Goal: Task Accomplishment & Management: Use online tool/utility

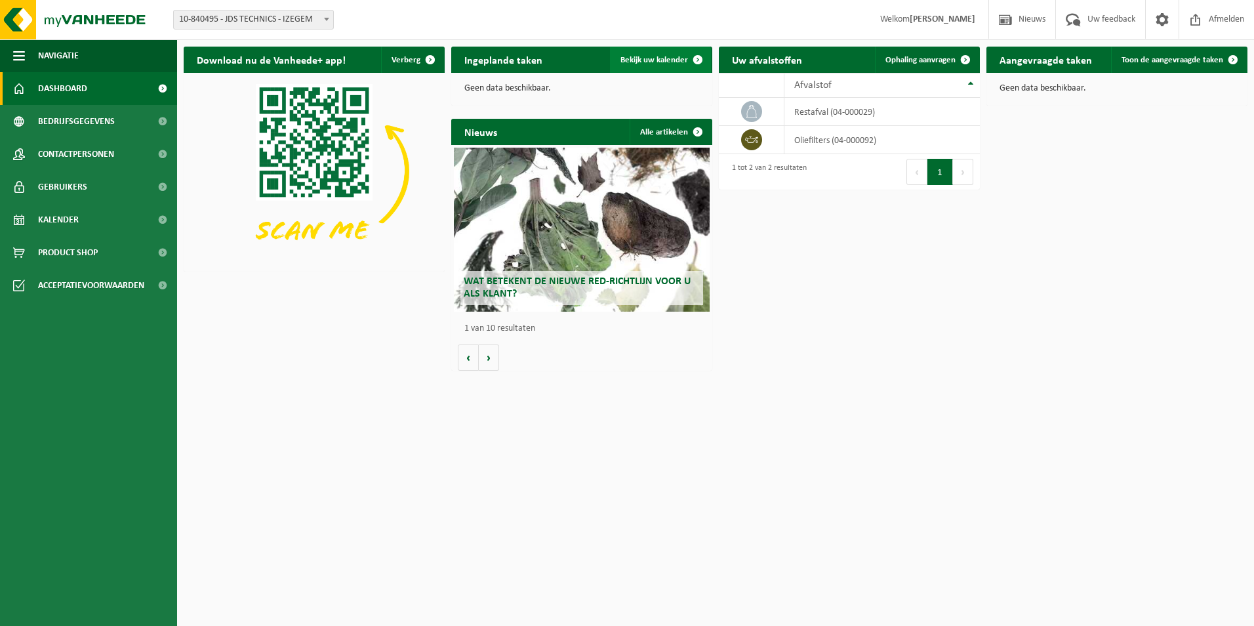
click at [643, 60] on span "Bekijk uw kalender" at bounding box center [655, 60] width 68 height 9
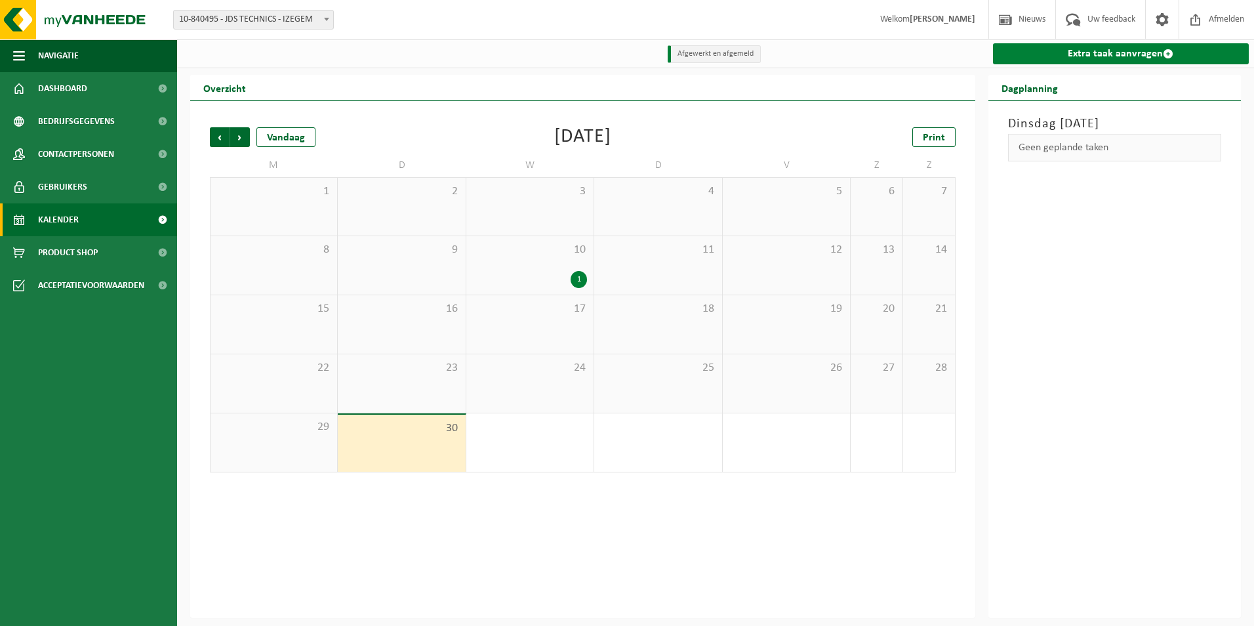
click at [1134, 58] on link "Extra taak aanvragen" at bounding box center [1121, 53] width 257 height 21
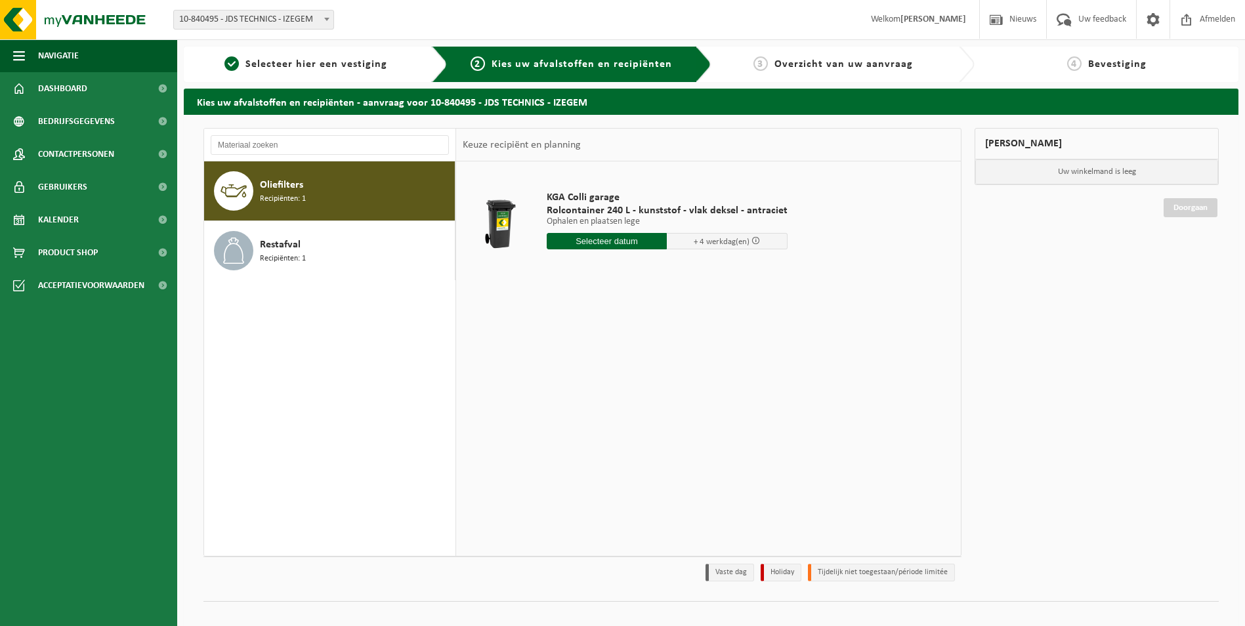
click at [312, 196] on div "Oliefilters Recipiënten: 1" at bounding box center [356, 190] width 192 height 39
click at [602, 243] on input "text" at bounding box center [607, 241] width 121 height 16
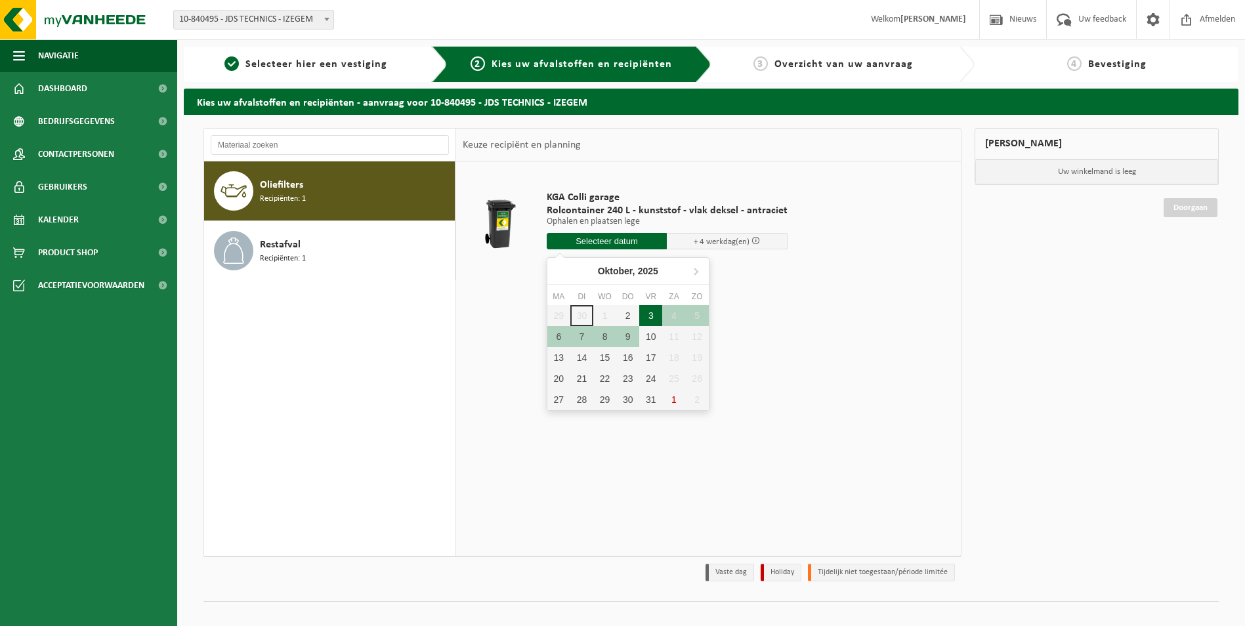
click at [646, 319] on div "3" at bounding box center [650, 315] width 23 height 21
type input "Van 2025-10-03"
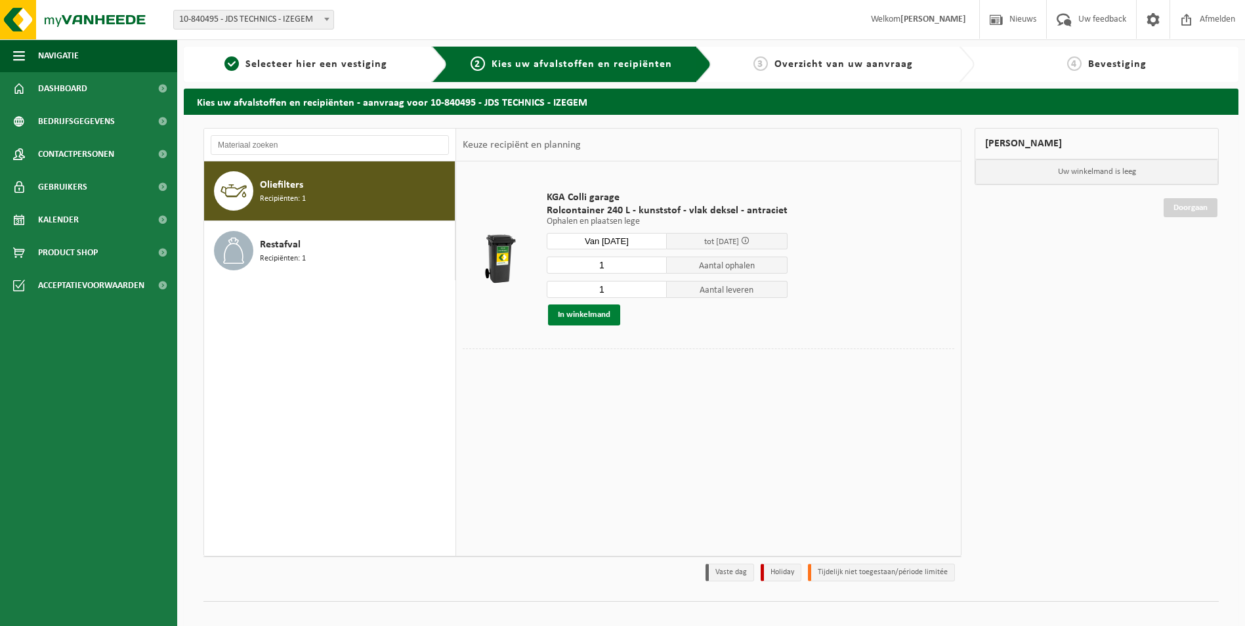
click at [591, 312] on button "In winkelmand" at bounding box center [584, 314] width 72 height 21
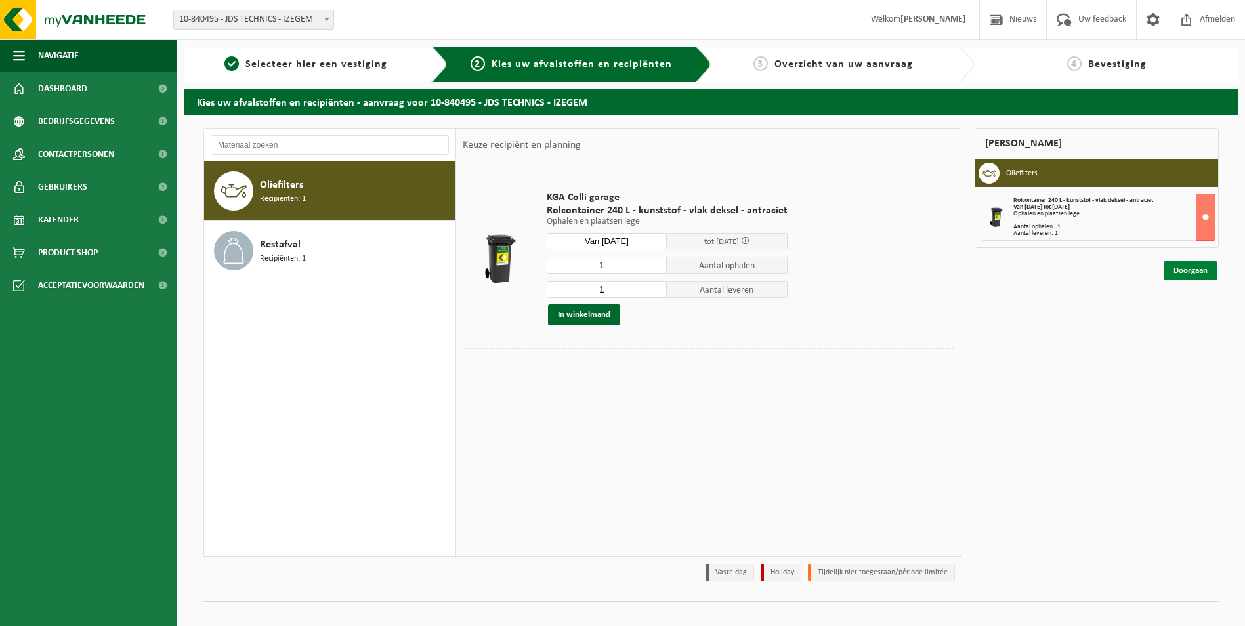
click at [1197, 272] on link "Doorgaan" at bounding box center [1190, 270] width 54 height 19
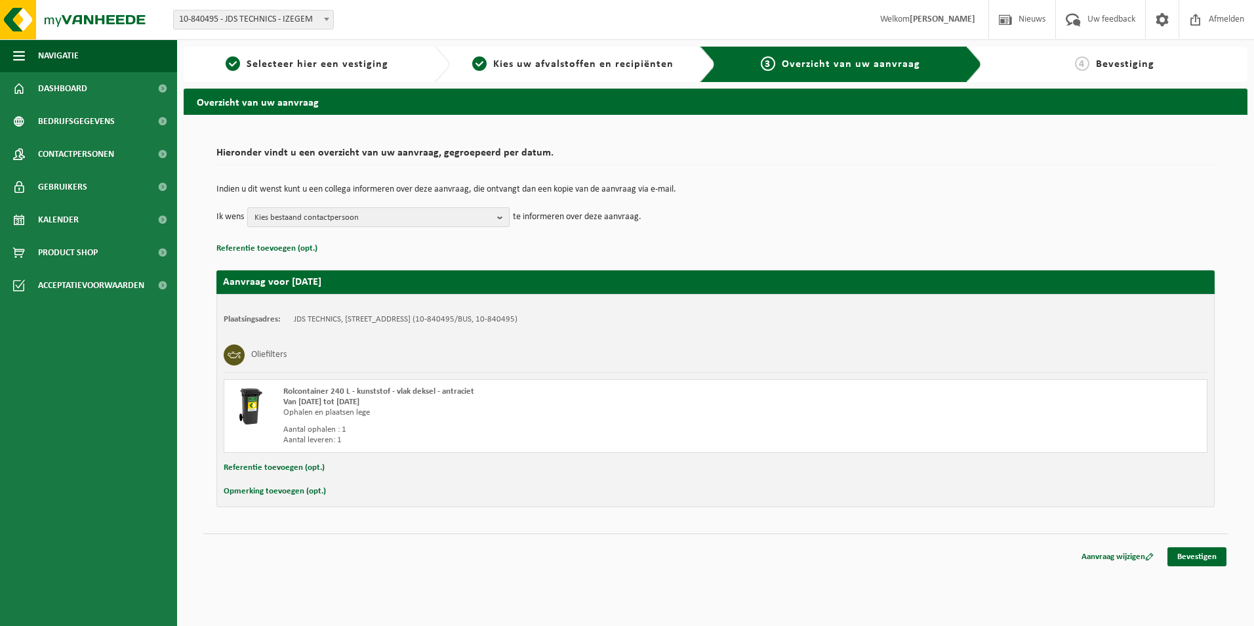
click at [500, 212] on b "button" at bounding box center [503, 217] width 12 height 18
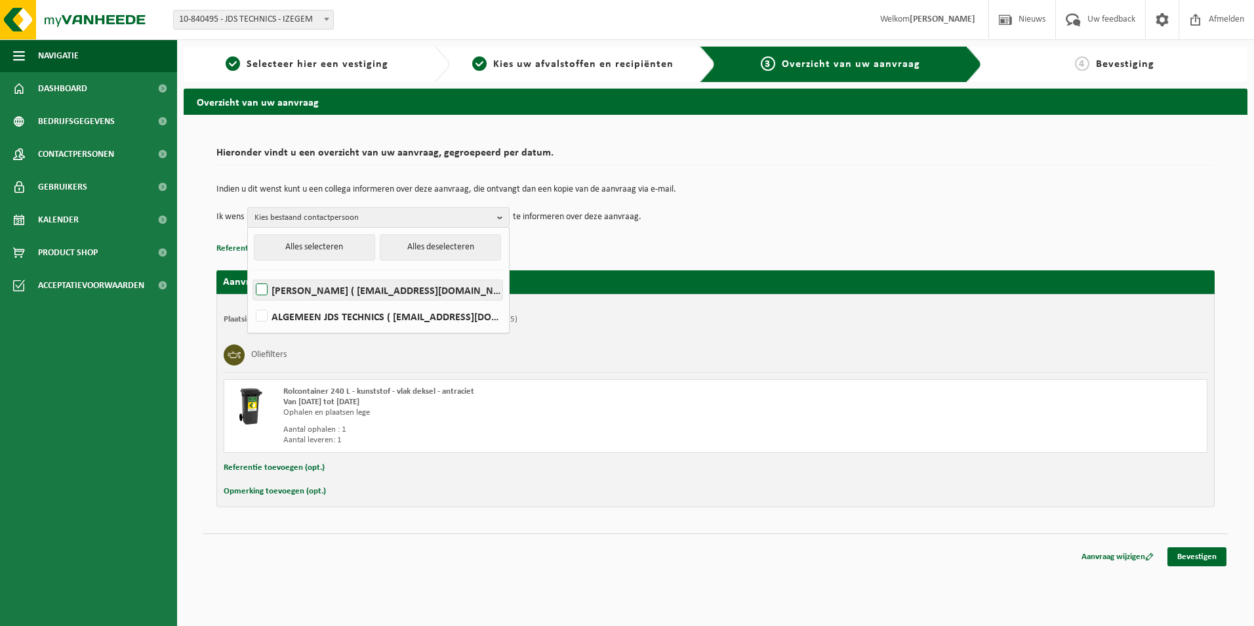
click at [262, 289] on label "JOAO GEADA ( jdstechnics@gmail.com )" at bounding box center [377, 290] width 249 height 20
click at [251, 274] on input "JOAO GEADA ( jdstechnics@gmail.com )" at bounding box center [251, 273] width 1 height 1
checkbox input "true"
click at [630, 245] on p "Referentie toevoegen (opt.)" at bounding box center [716, 248] width 999 height 17
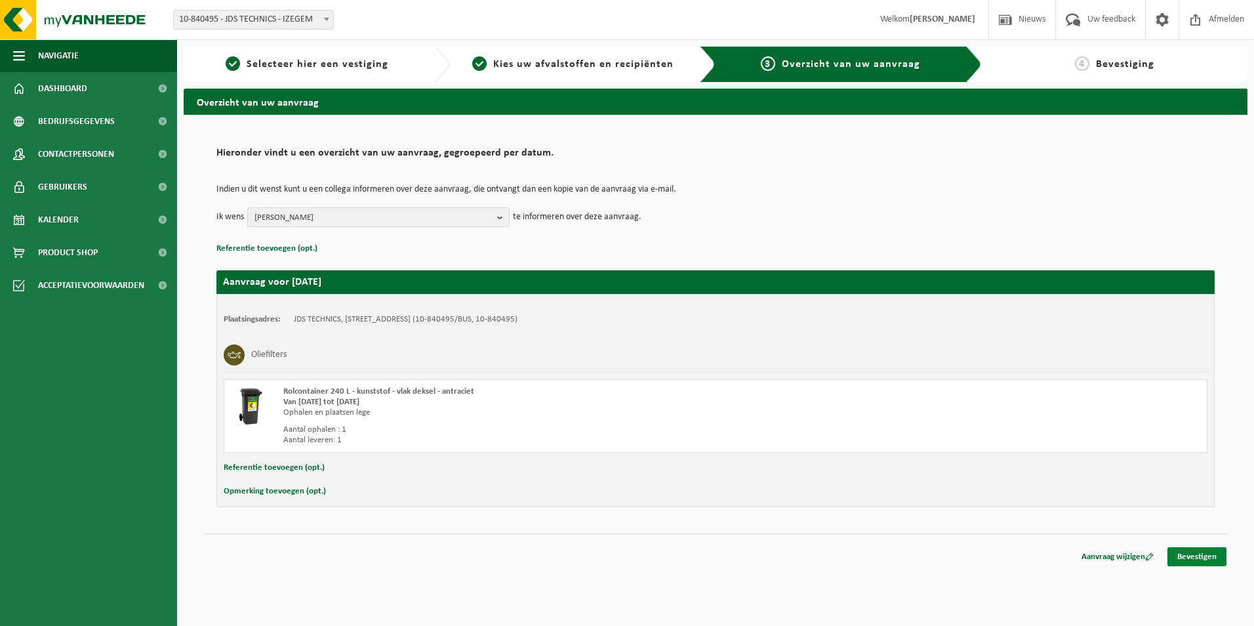
click at [1198, 556] on link "Bevestigen" at bounding box center [1197, 556] width 59 height 19
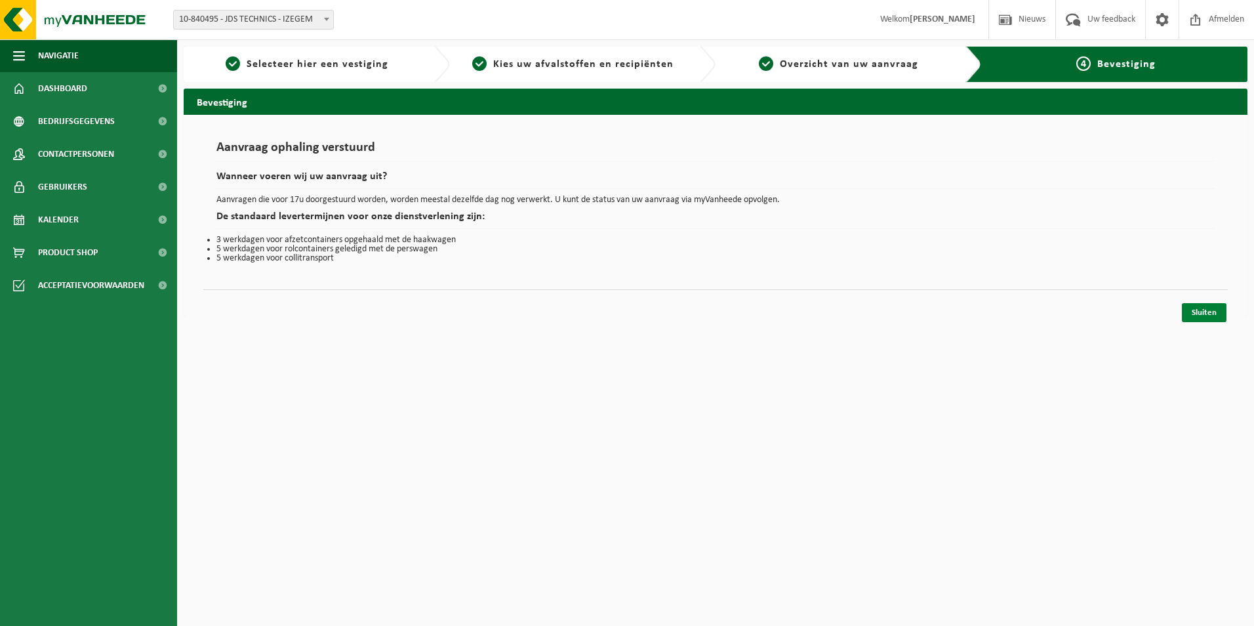
click at [1215, 310] on link "Sluiten" at bounding box center [1204, 312] width 45 height 19
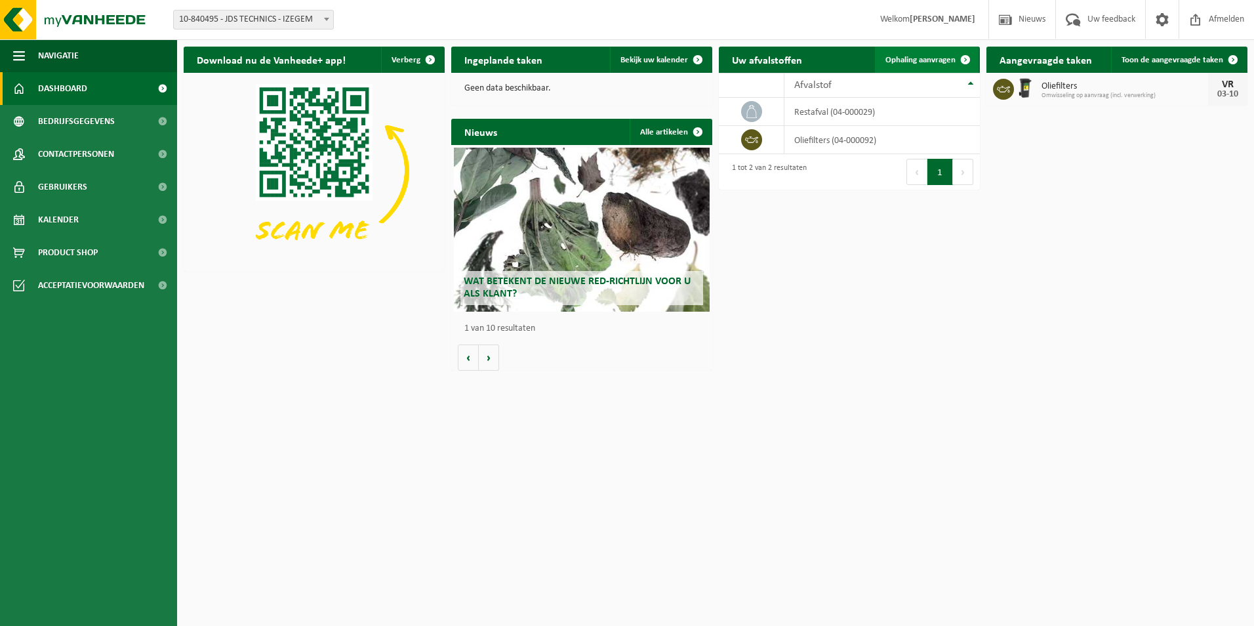
click at [928, 60] on span "Ophaling aanvragen" at bounding box center [921, 60] width 70 height 9
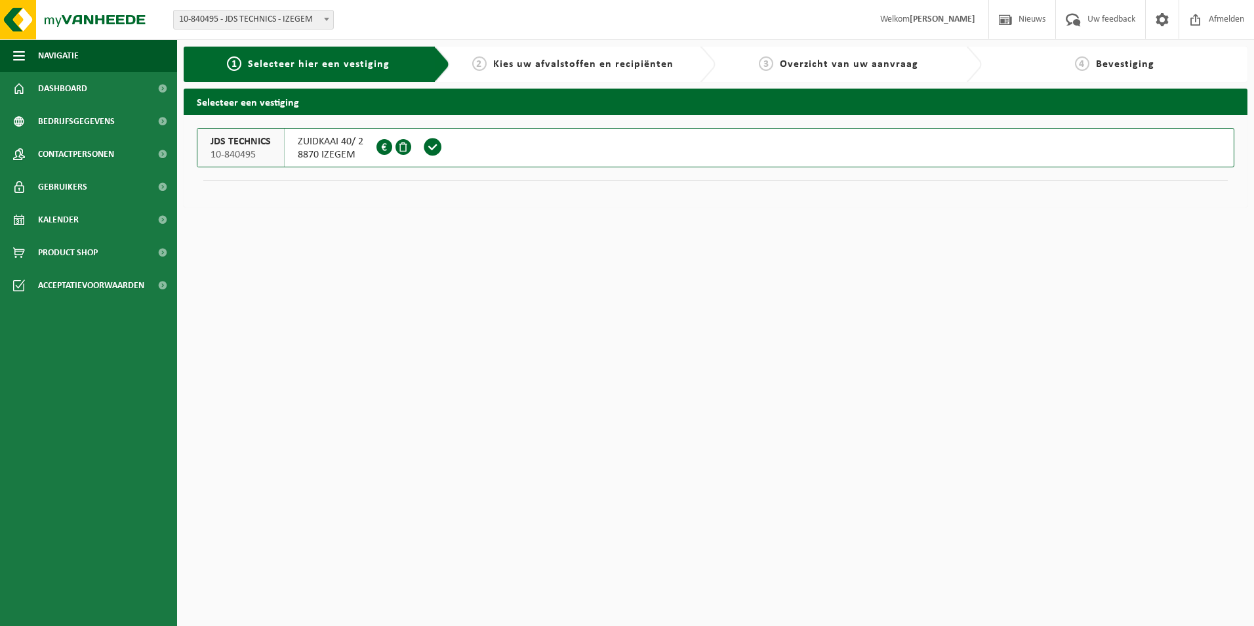
click at [332, 149] on span "8870 IZEGEM" at bounding box center [331, 154] width 66 height 13
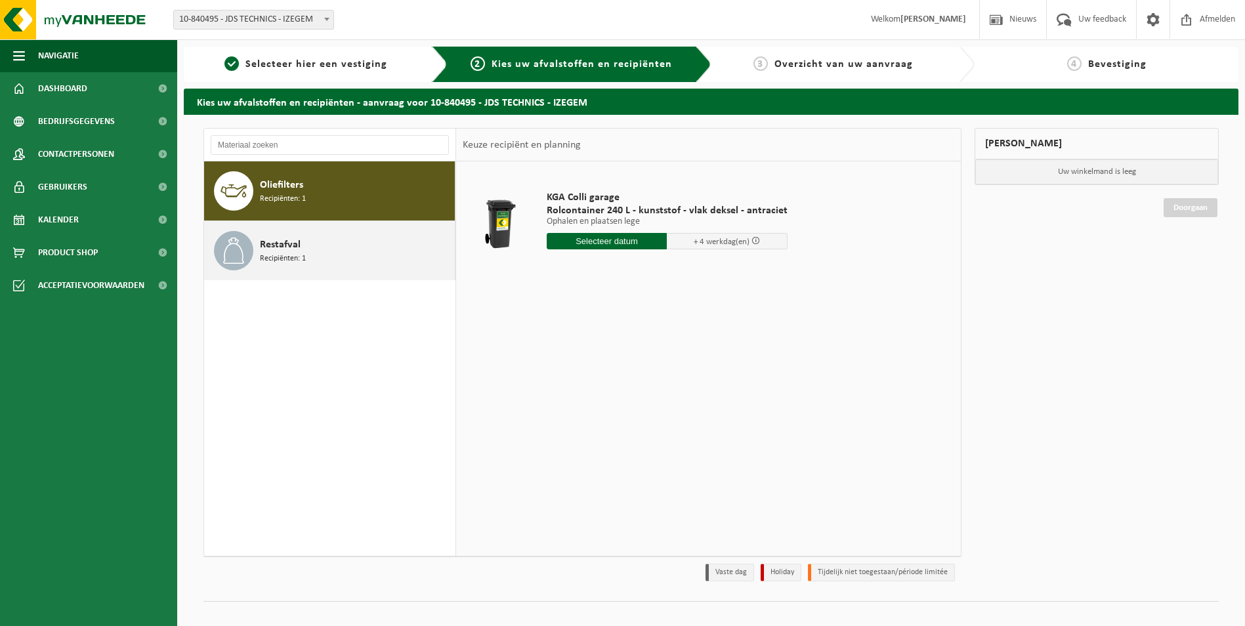
click at [280, 253] on span "Recipiënten: 1" at bounding box center [283, 259] width 46 height 12
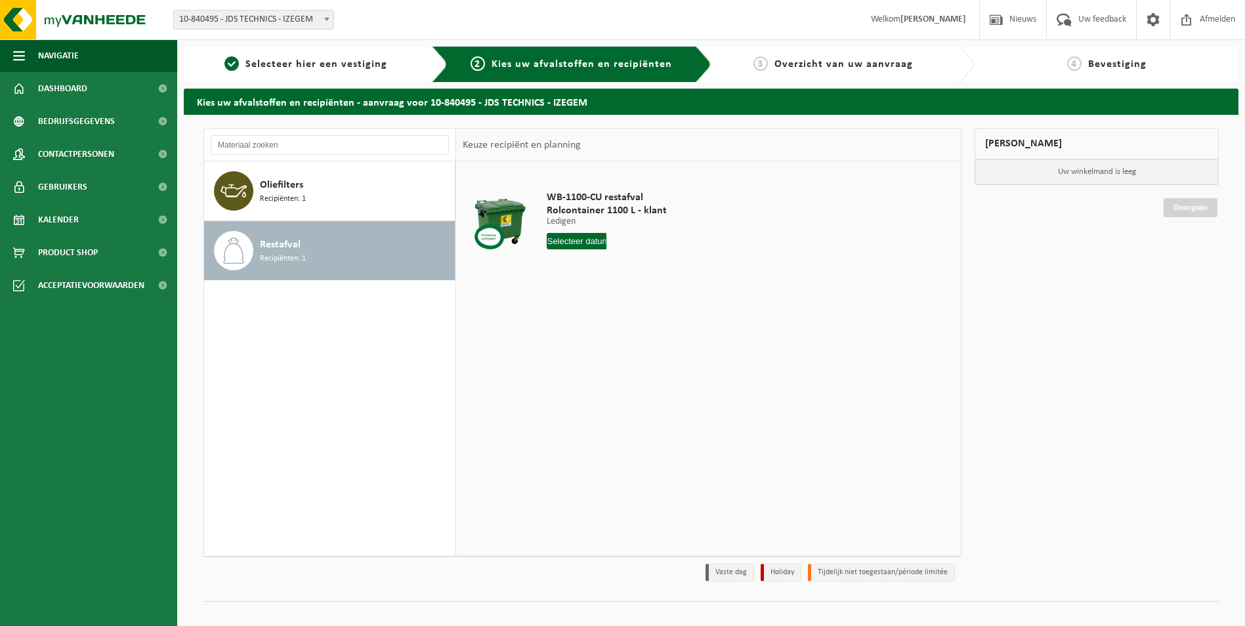
click at [573, 247] on input "text" at bounding box center [577, 241] width 60 height 16
click at [600, 341] on div "8" at bounding box center [604, 336] width 23 height 21
type input "Van [DATE]"
click at [600, 291] on button "In winkelmand" at bounding box center [584, 290] width 72 height 21
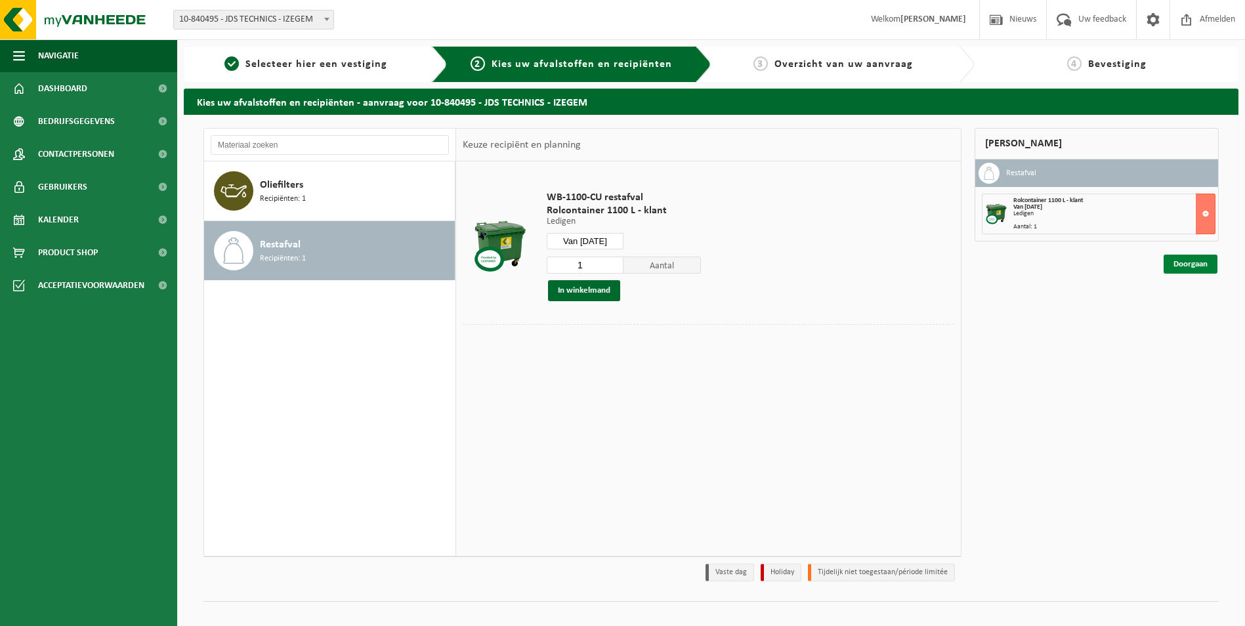
click at [1211, 261] on link "Doorgaan" at bounding box center [1190, 264] width 54 height 19
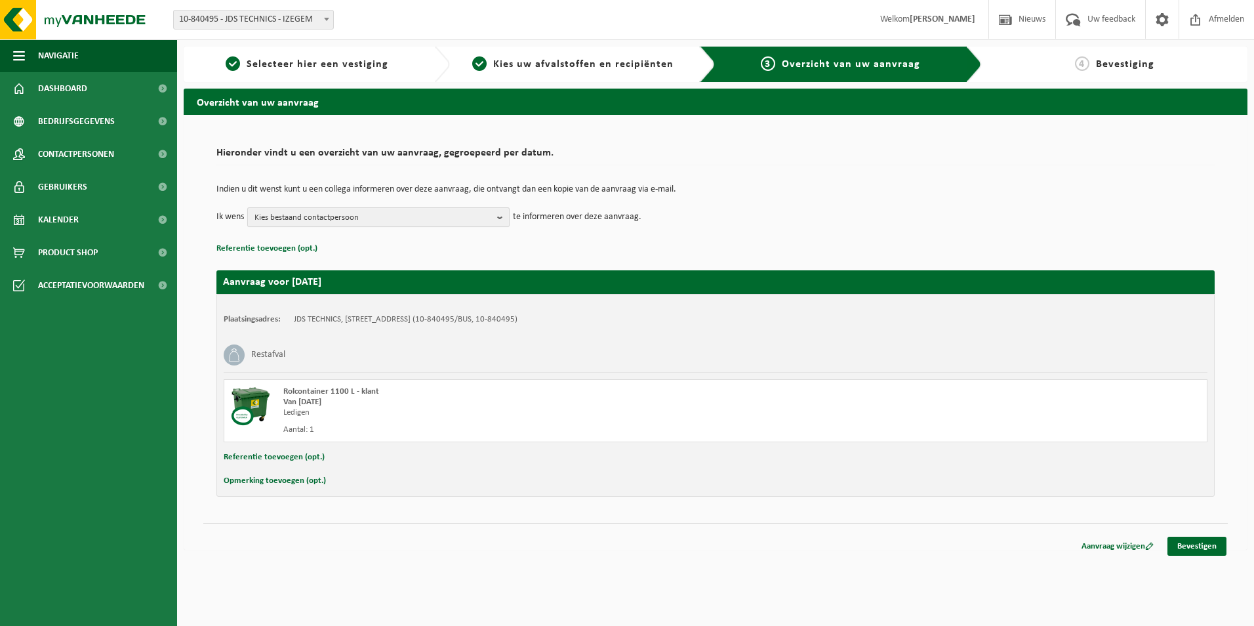
click at [464, 219] on span "Kies bestaand contactpersoon" at bounding box center [373, 218] width 237 height 20
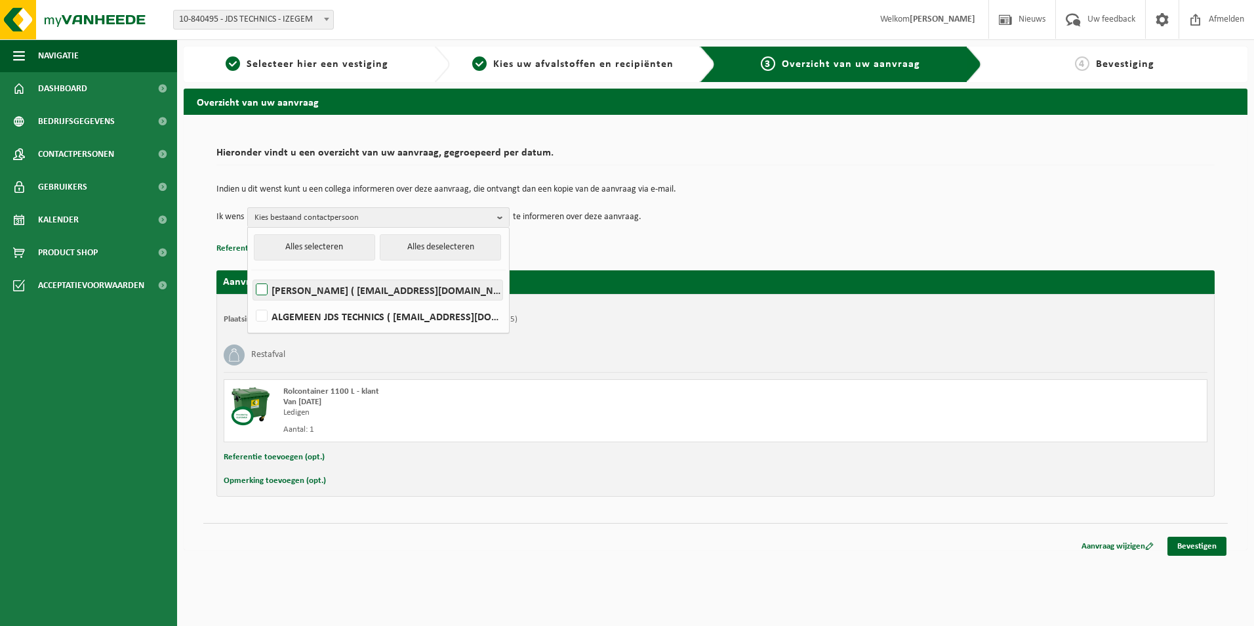
click at [279, 291] on label "JOAO GEADA ( jdstechnics@gmail.com )" at bounding box center [377, 290] width 249 height 20
click at [251, 274] on input "JOAO GEADA ( jdstechnics@gmail.com )" at bounding box center [251, 273] width 1 height 1
checkbox input "true"
click at [542, 335] on div "Plaatsingsadres: JDS TECHNICS, 8870 IZEGEM, ZUIDKAAI 40/ 2 (10-840495/BUS, 10-8…" at bounding box center [716, 395] width 999 height 203
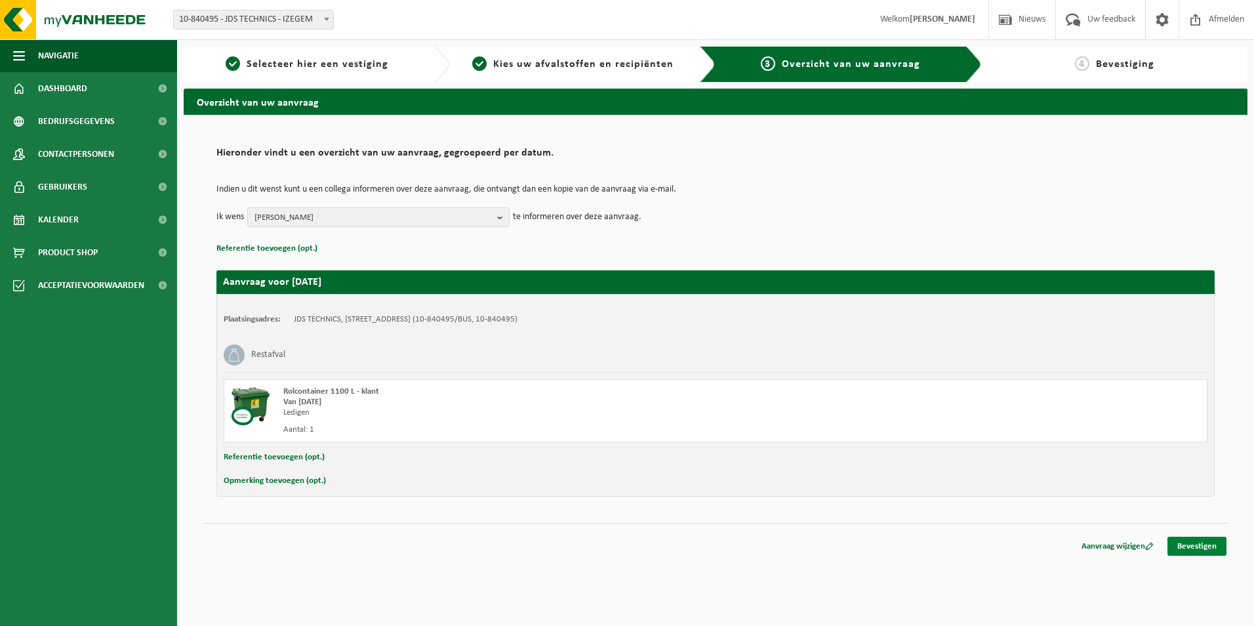
click at [1197, 543] on link "Bevestigen" at bounding box center [1197, 546] width 59 height 19
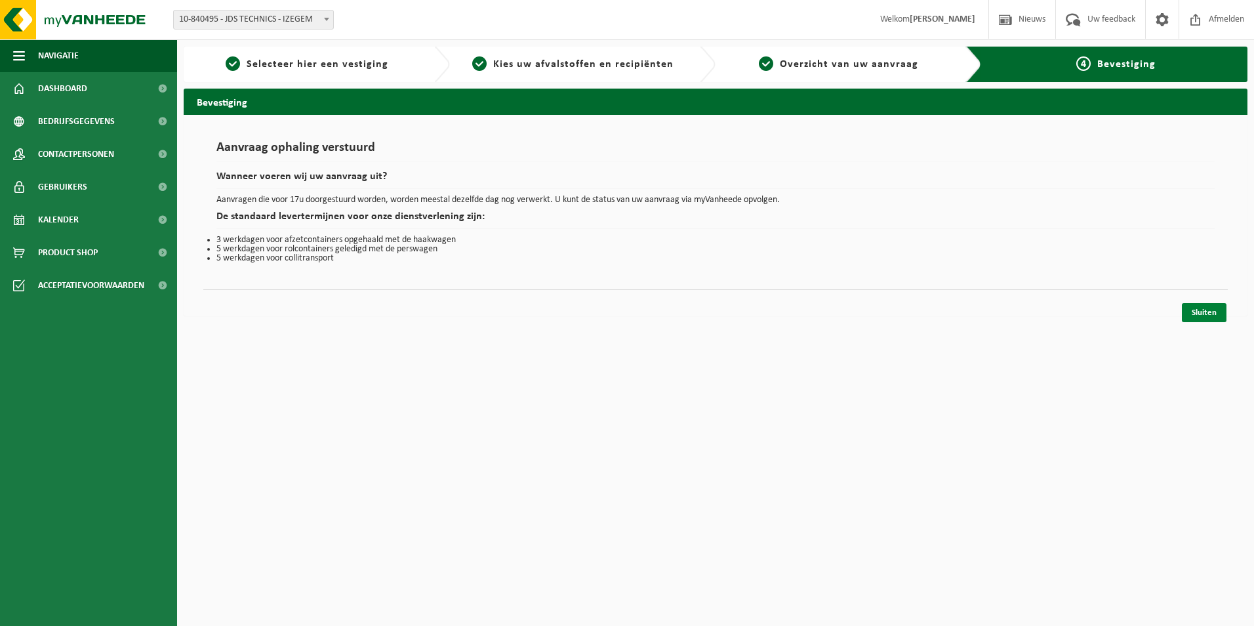
click at [1207, 308] on link "Sluiten" at bounding box center [1204, 312] width 45 height 19
